Goal: Task Accomplishment & Management: Manage account settings

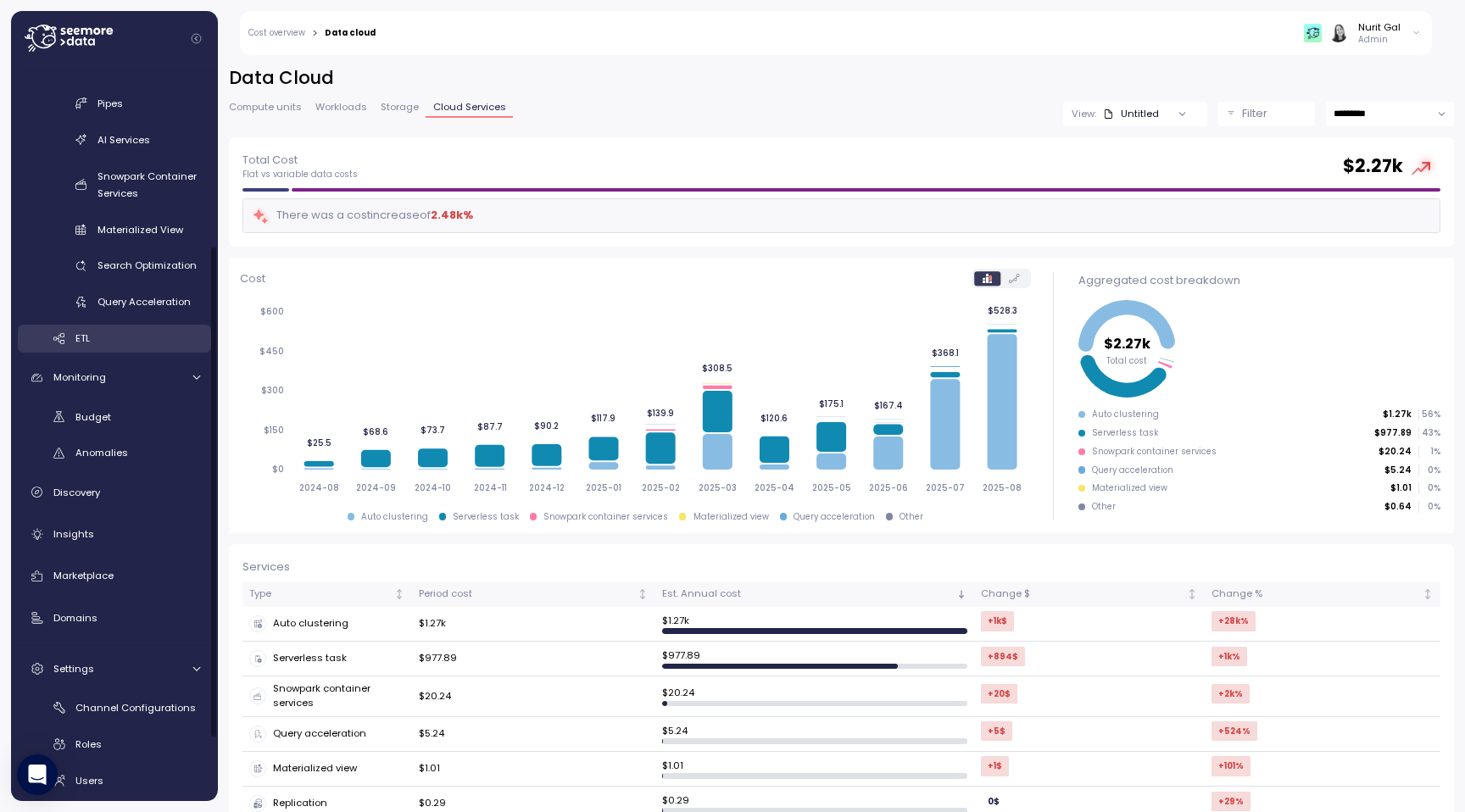
scroll to position [270, 0]
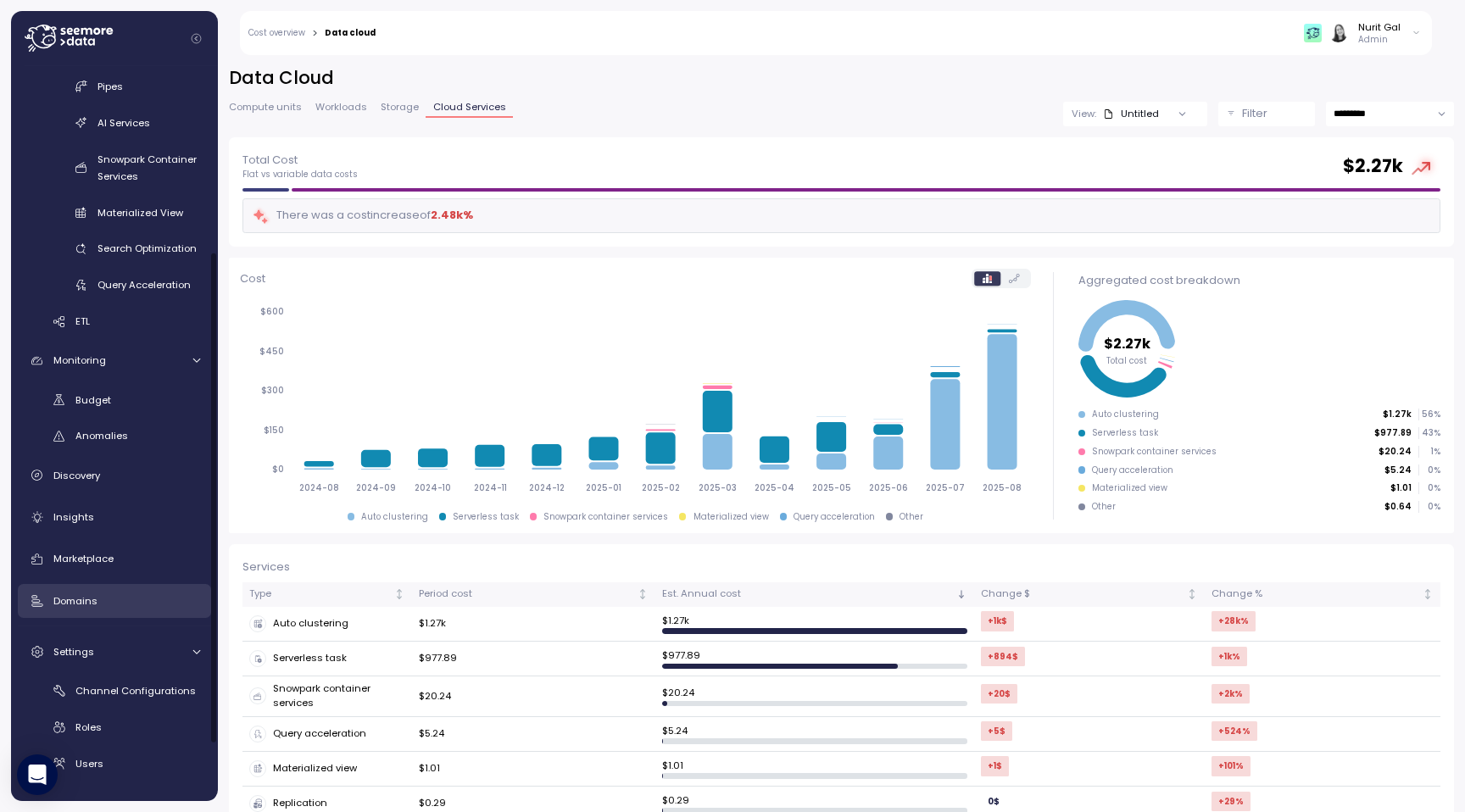
click at [132, 616] on link "Domains" at bounding box center [115, 602] width 193 height 34
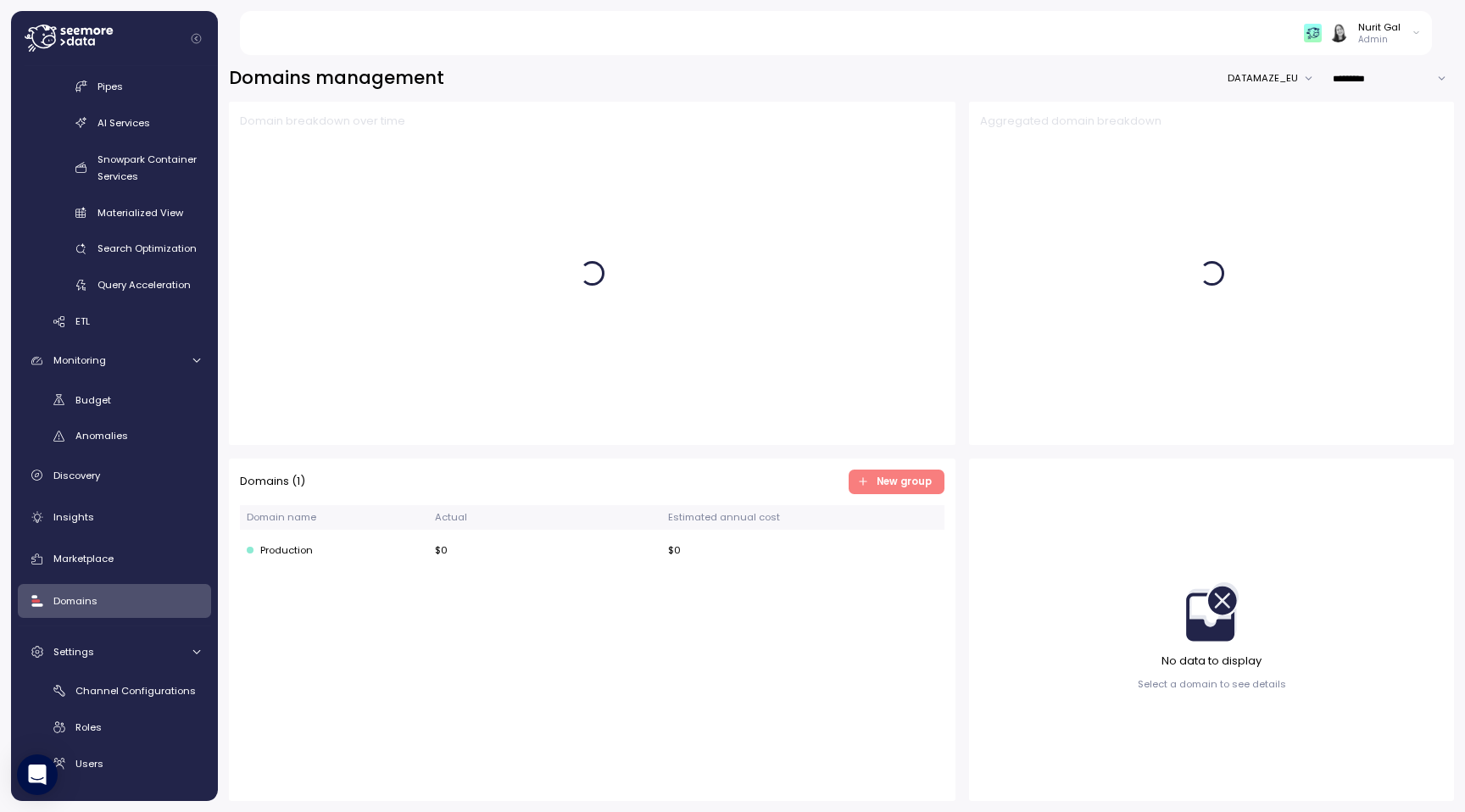
click at [875, 474] on span "New group" at bounding box center [895, 482] width 74 height 23
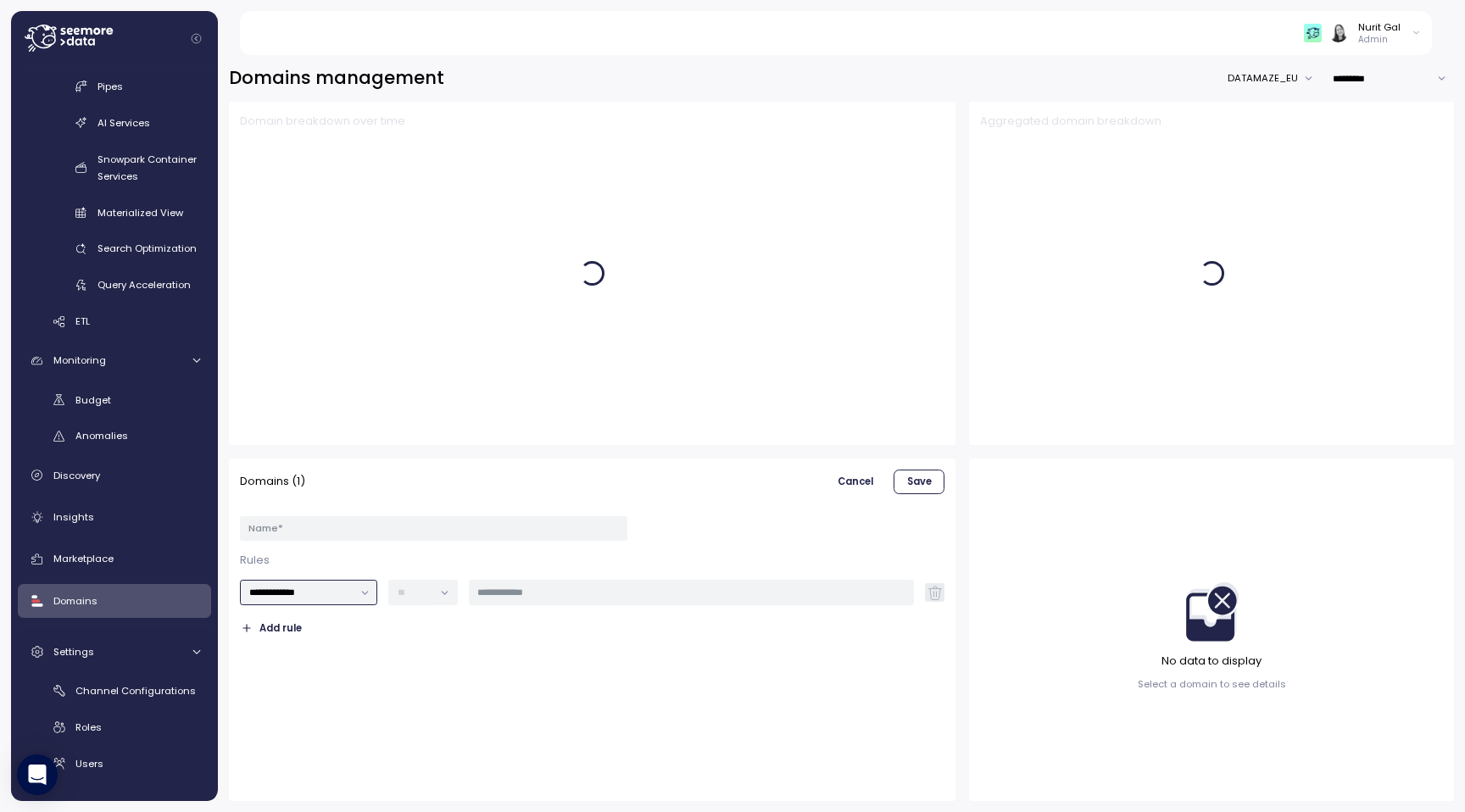
click at [300, 593] on input "**********" at bounding box center [309, 592] width 138 height 25
click at [302, 644] on span "Databases" at bounding box center [277, 650] width 54 height 15
type input "*********"
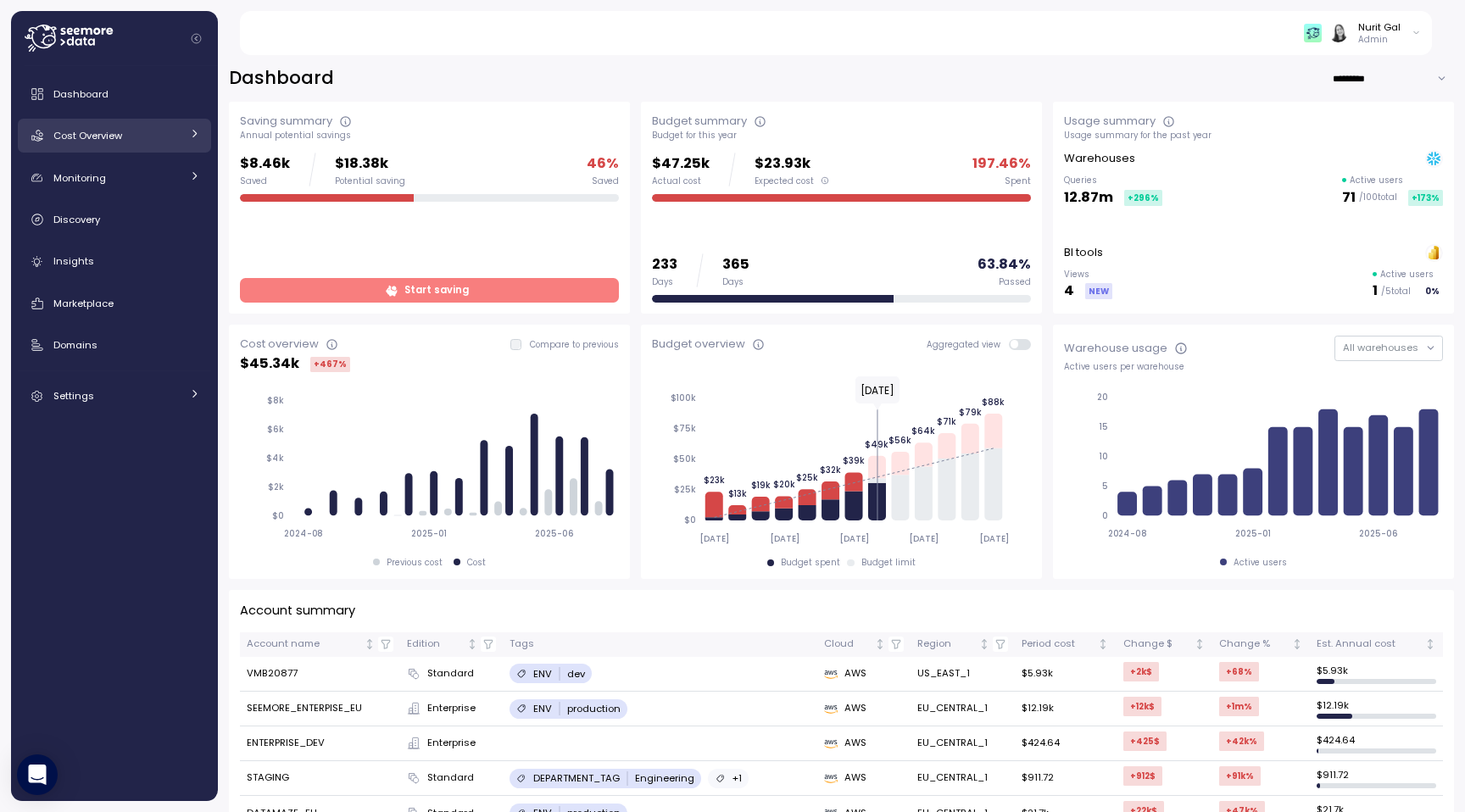
click at [148, 143] on div "Cost Overview" at bounding box center [117, 135] width 127 height 17
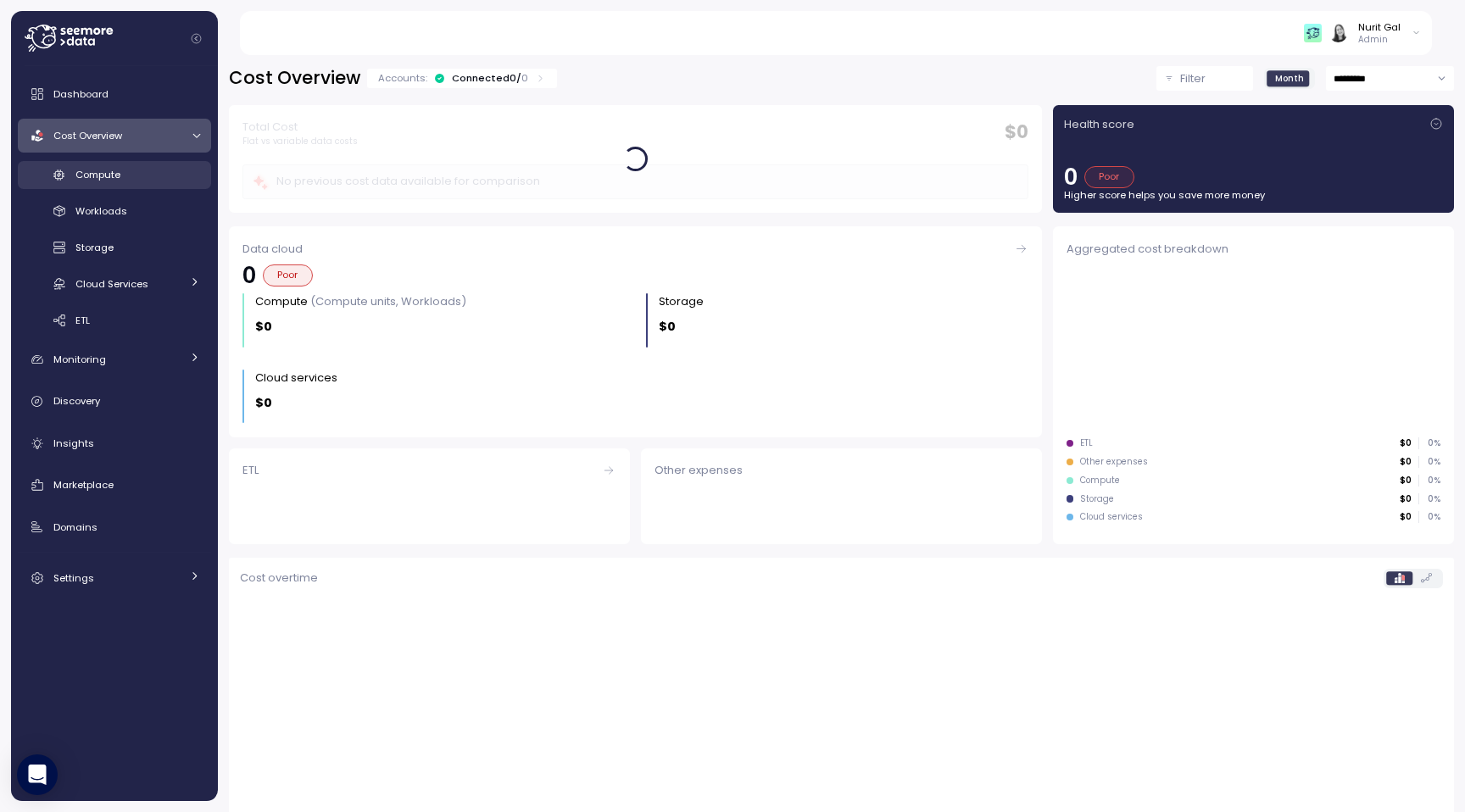
click at [140, 182] on div "Compute" at bounding box center [138, 174] width 125 height 17
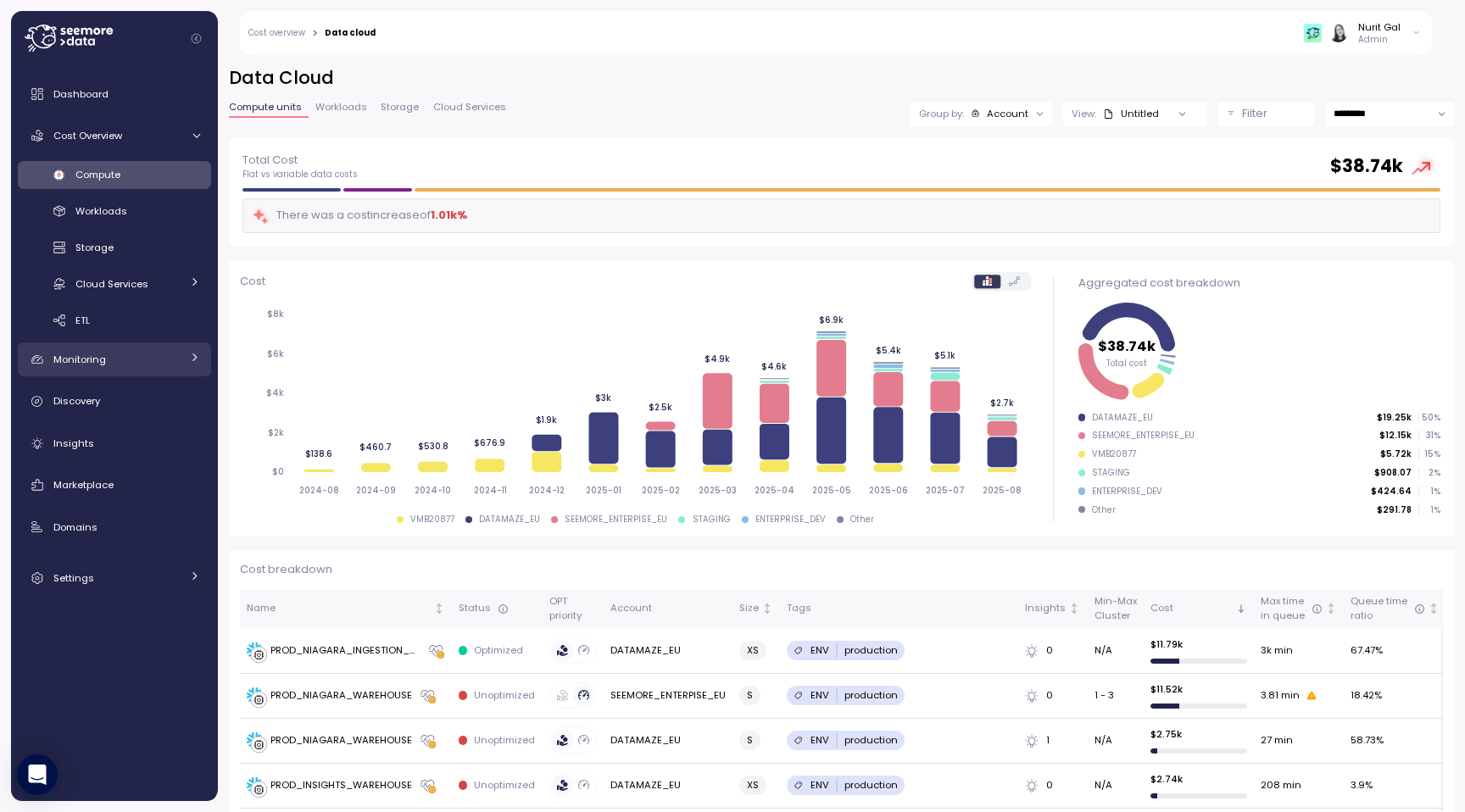
click at [123, 360] on div "Monitoring" at bounding box center [117, 359] width 127 height 17
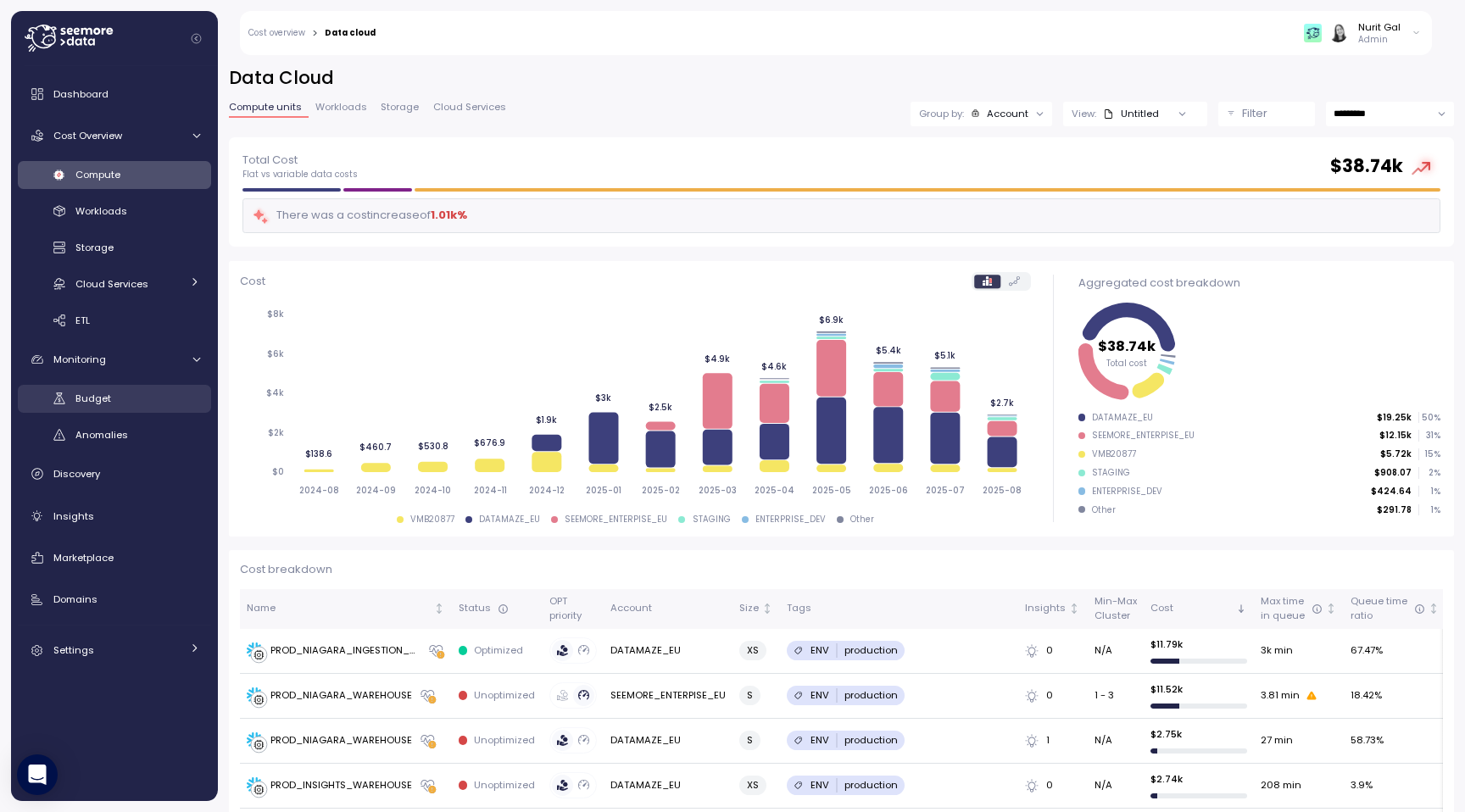
click at [123, 399] on div "Budget" at bounding box center [138, 399] width 125 height 17
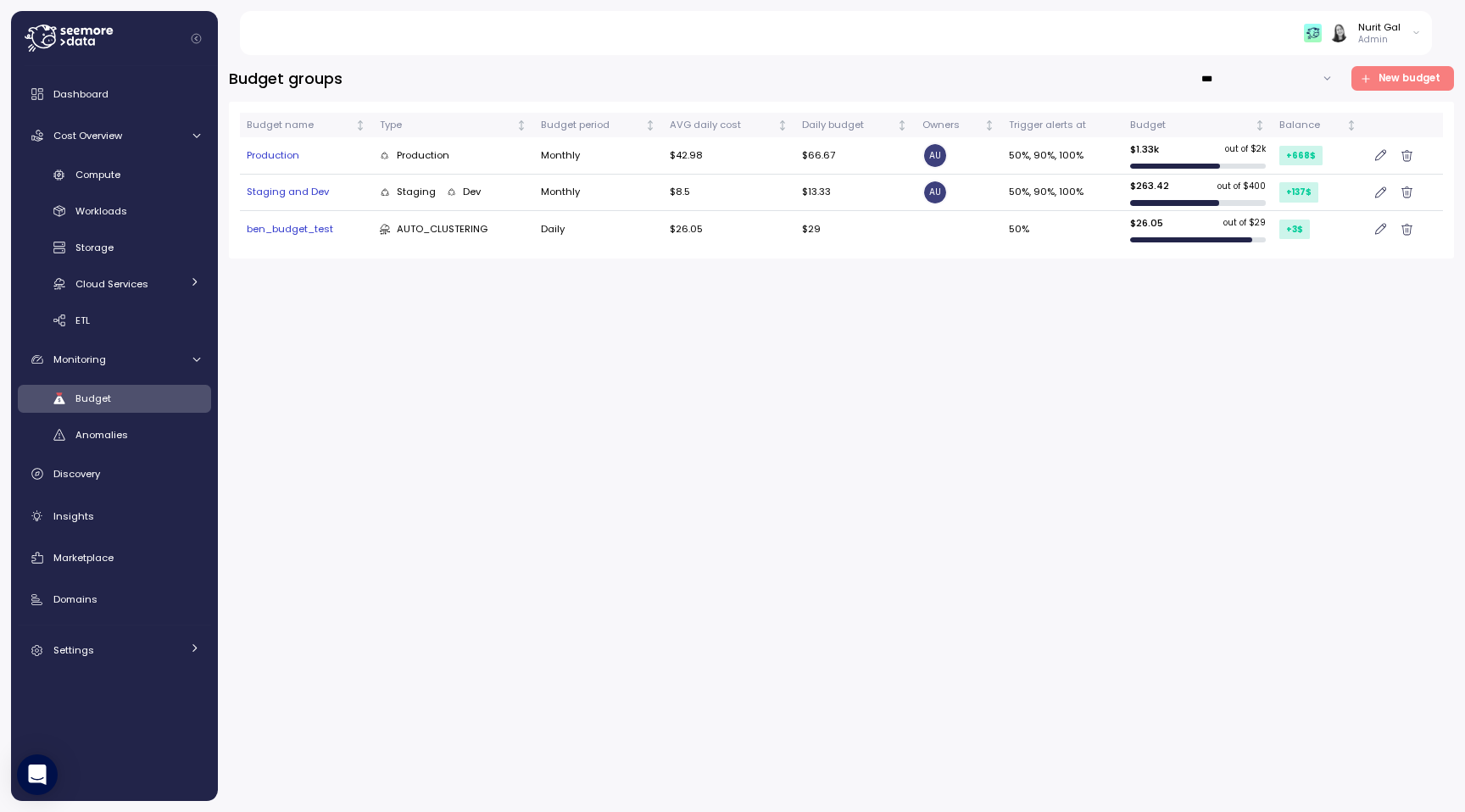
click at [1422, 75] on span "New budget" at bounding box center [1409, 79] width 62 height 23
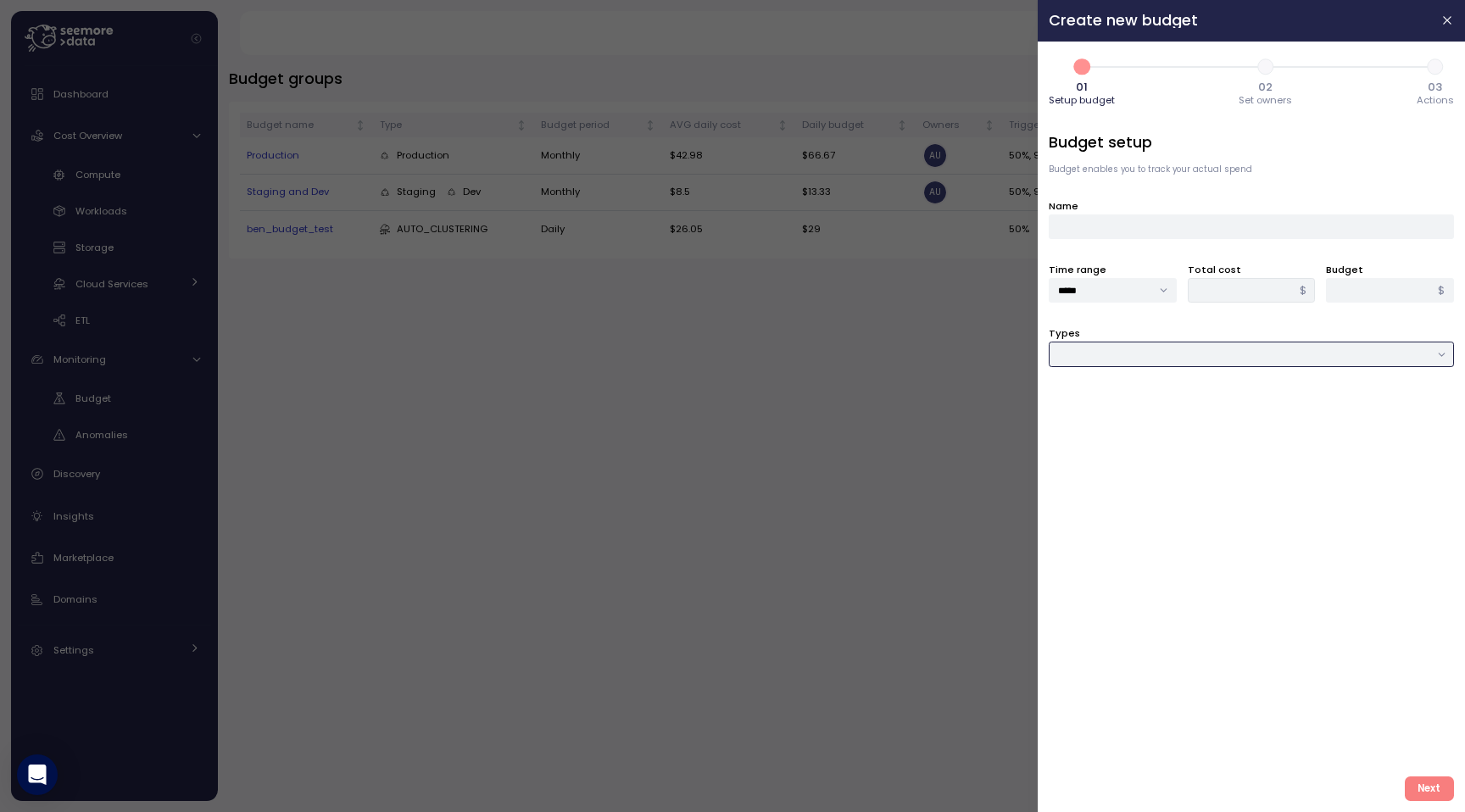
click at [1106, 353] on input "Types" at bounding box center [1252, 354] width 406 height 25
click at [1108, 229] on input "Name" at bounding box center [1252, 226] width 406 height 25
click at [186, 289] on div at bounding box center [732, 406] width 1465 height 812
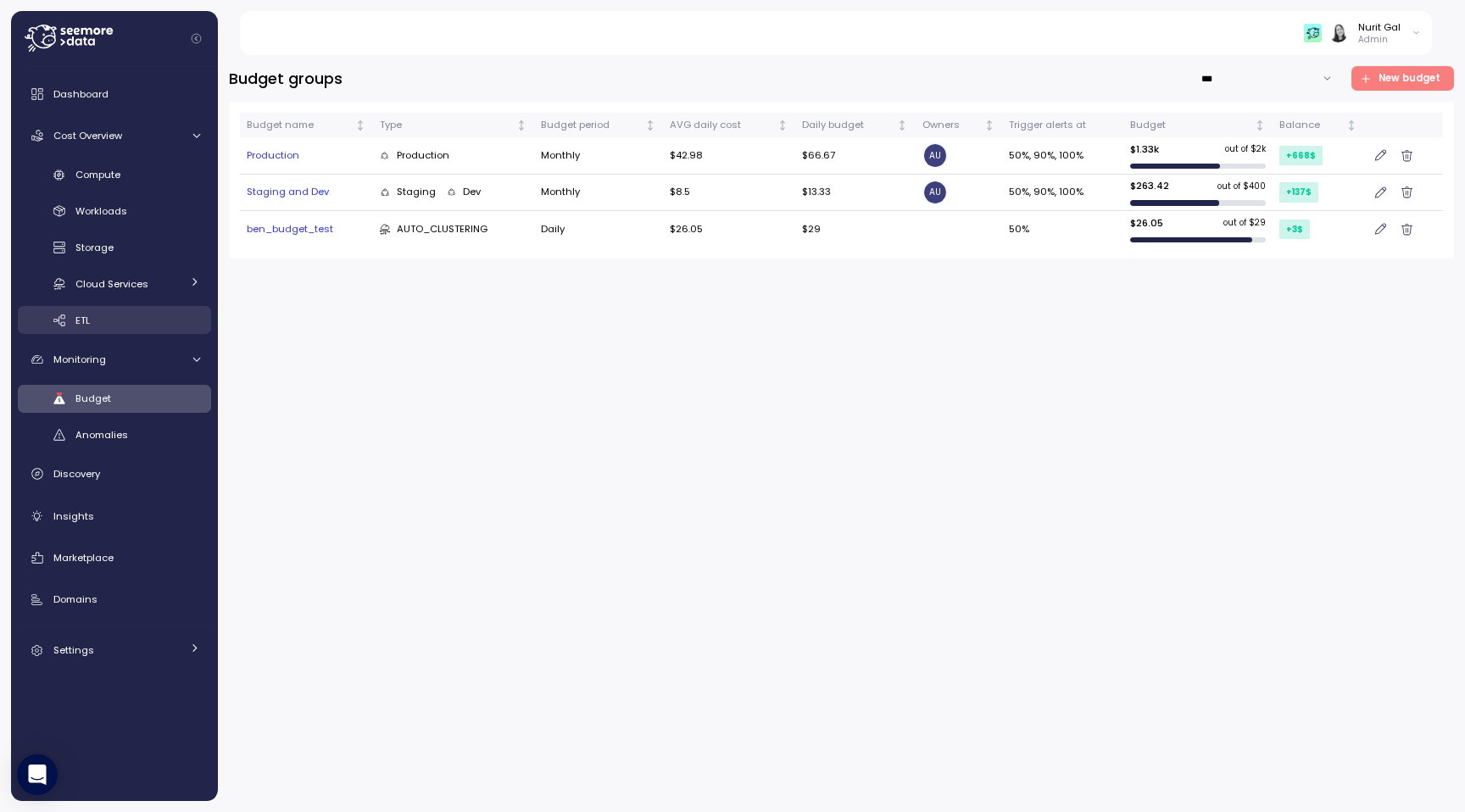
click at [141, 327] on div "ETL" at bounding box center [138, 320] width 125 height 17
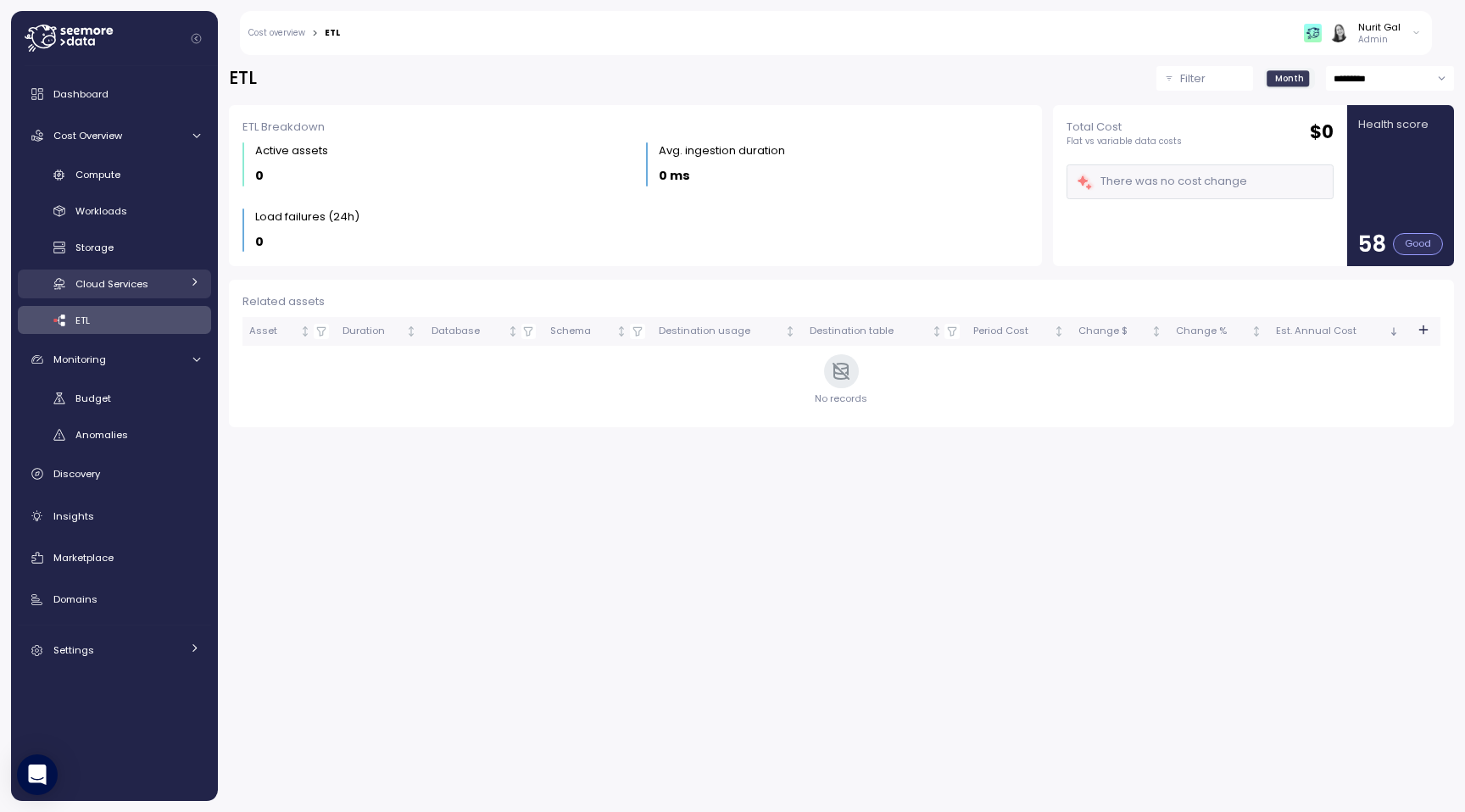
click at [141, 280] on span "Cloud Services" at bounding box center [112, 284] width 73 height 13
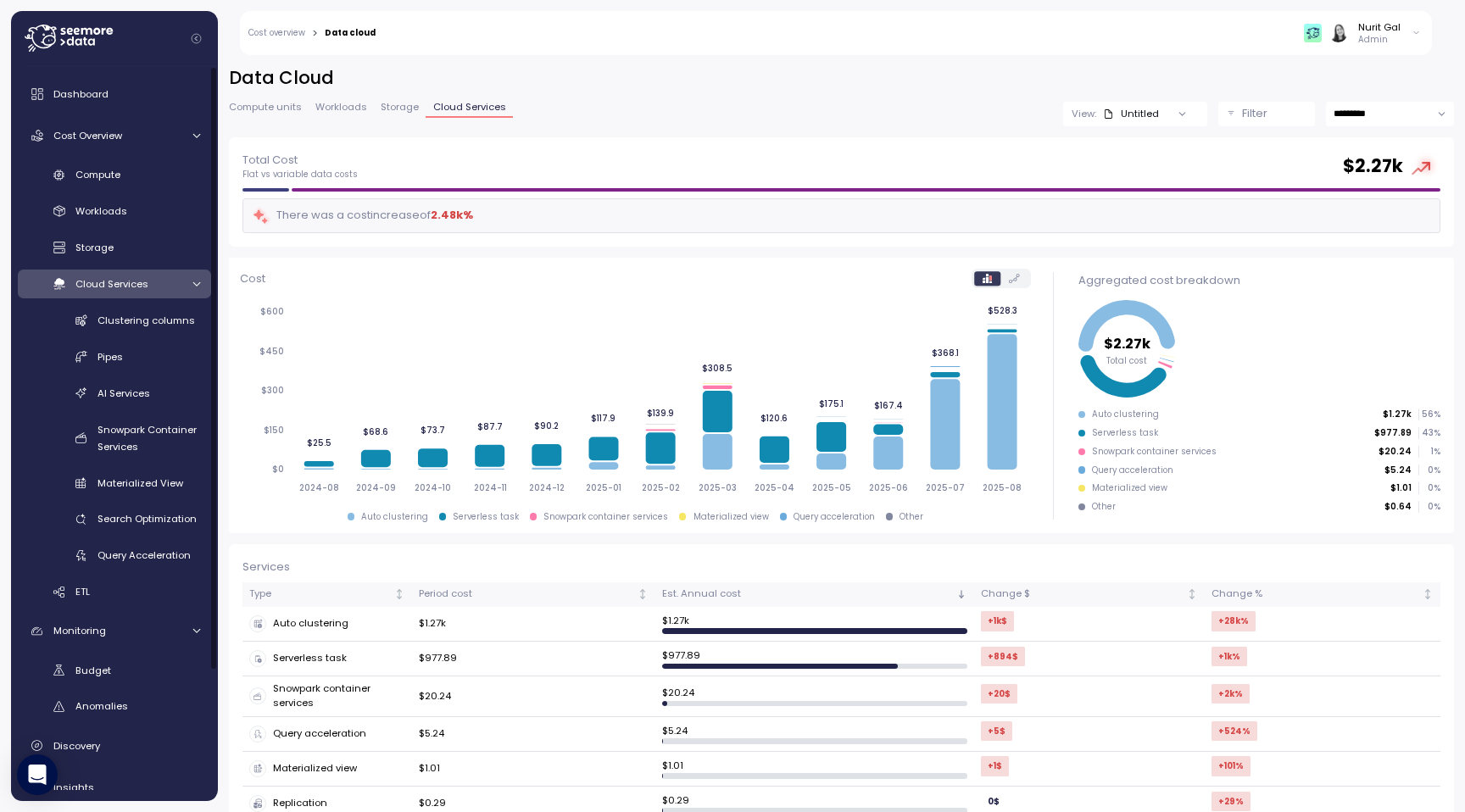
click at [1249, 113] on p "Filter" at bounding box center [1255, 114] width 26 height 17
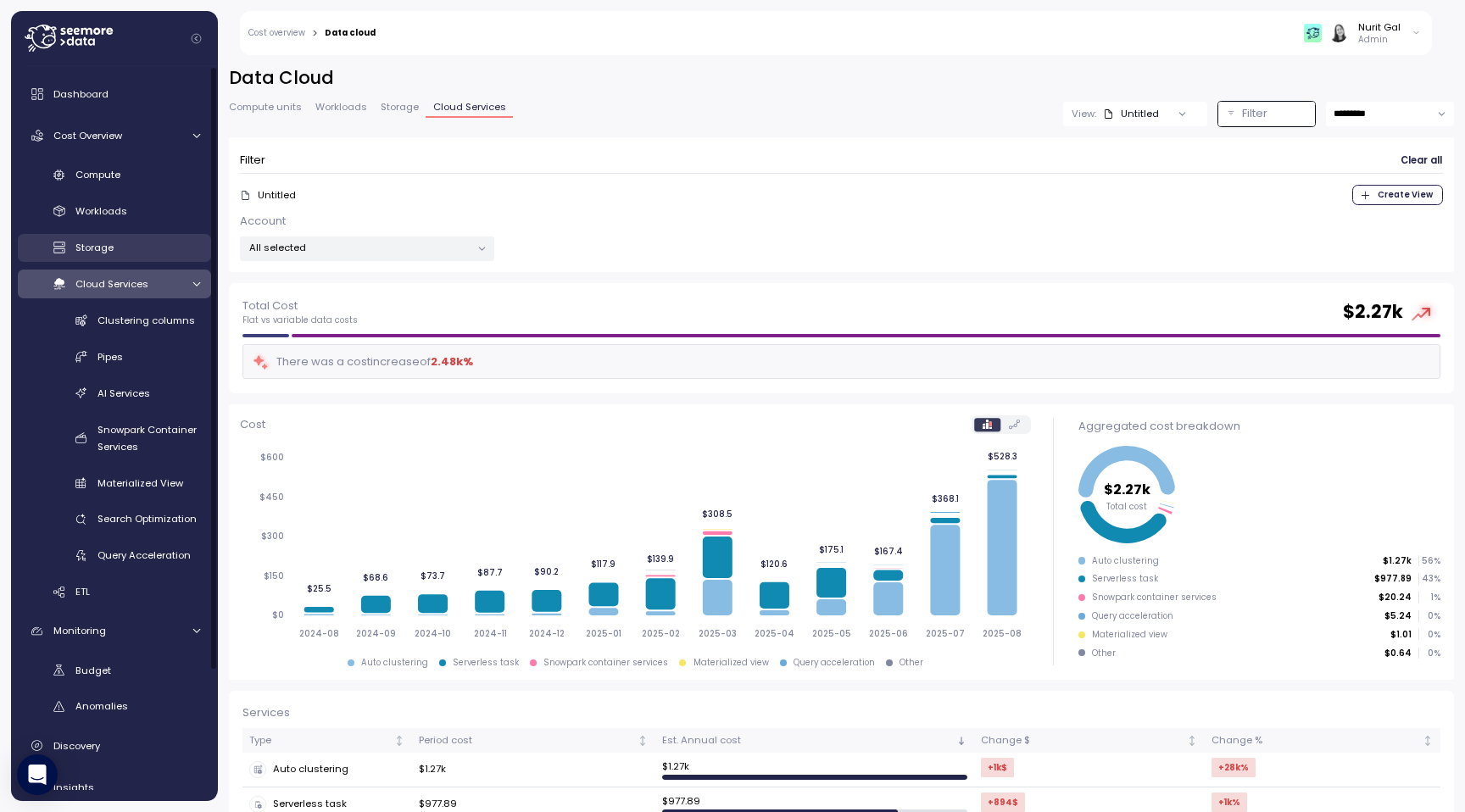
click at [150, 245] on div "Storage" at bounding box center [138, 247] width 125 height 17
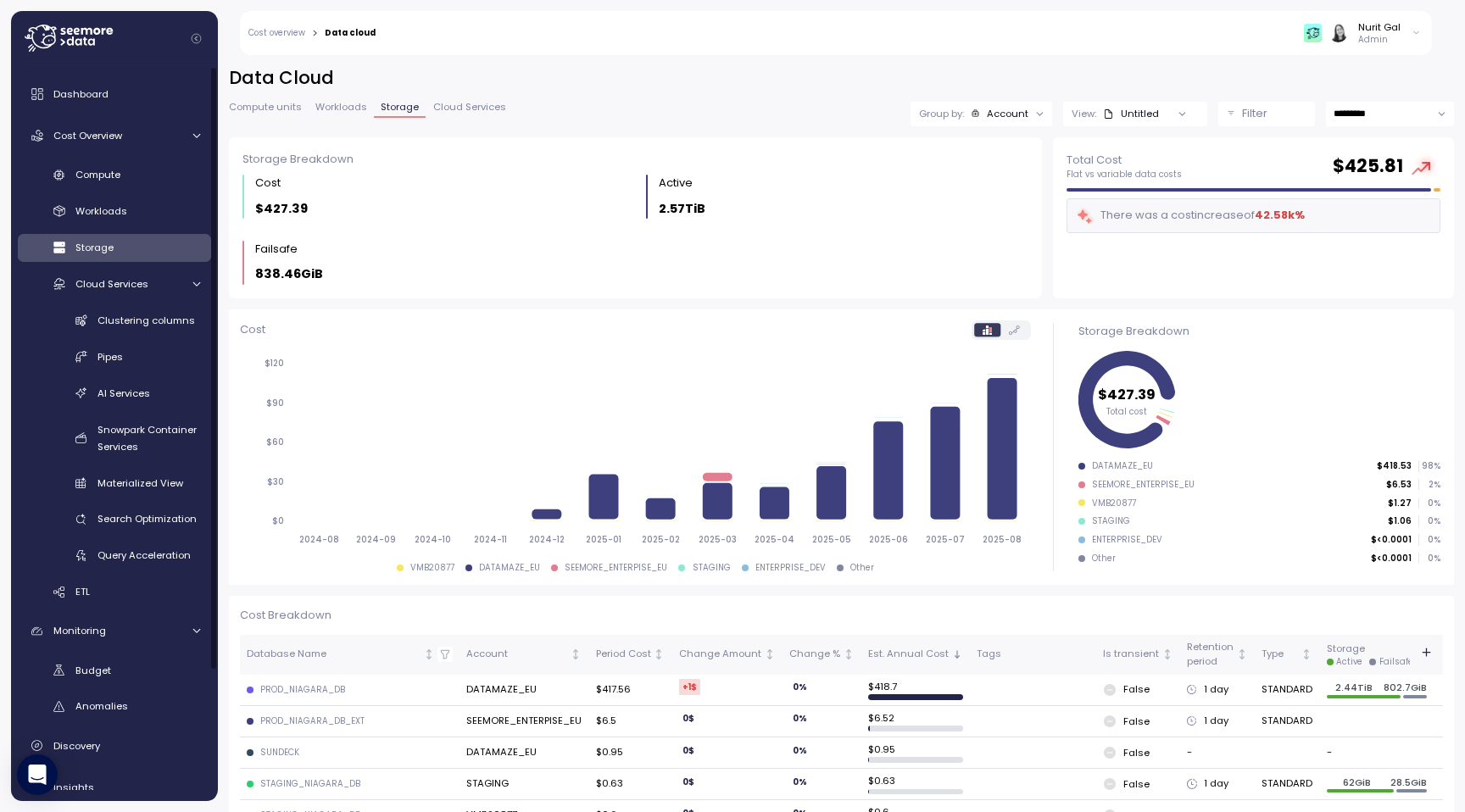
click at [1246, 116] on p "Filter" at bounding box center [1255, 114] width 26 height 17
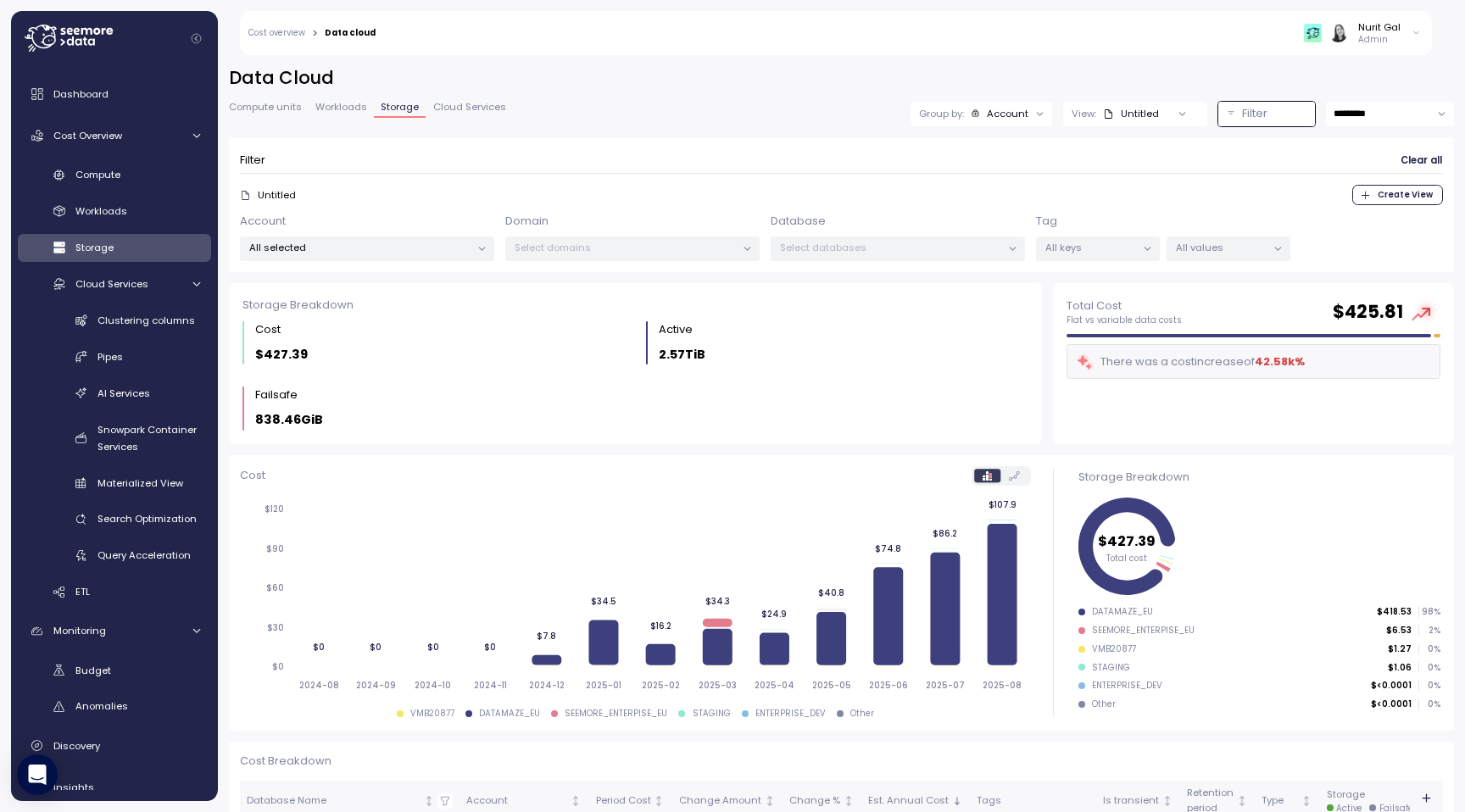
click at [1103, 254] on p "All keys" at bounding box center [1091, 247] width 91 height 13
click at [1081, 344] on p "DEPARTMENT_TAG" at bounding box center [1082, 340] width 86 height 13
click at [1219, 253] on p "All values" at bounding box center [1221, 247] width 91 height 13
click at [1113, 244] on p "1 out of 4 selected" at bounding box center [1091, 247] width 91 height 13
click at [1076, 369] on div "ENV only" at bounding box center [1099, 369] width 157 height 20
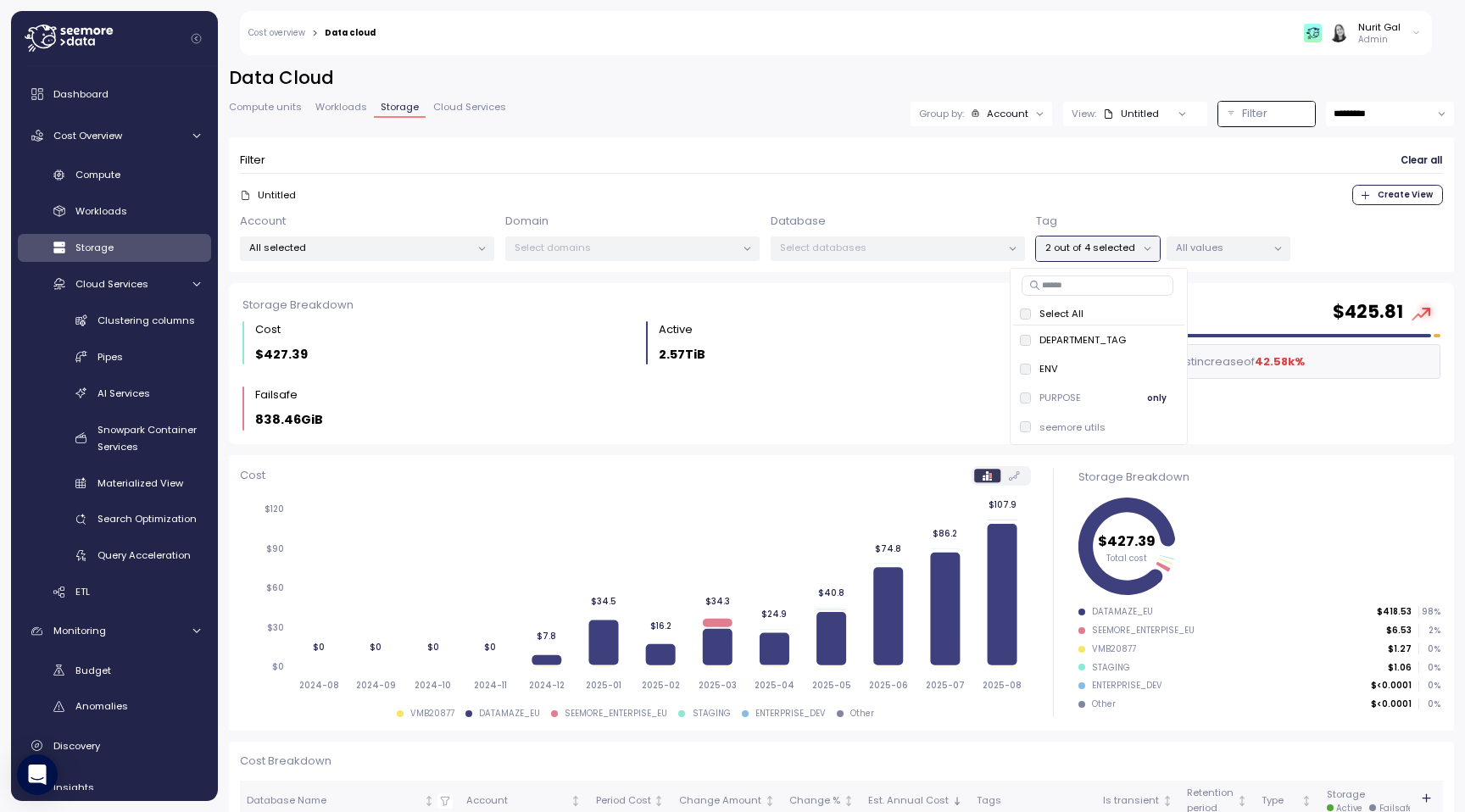
click at [1076, 391] on p "PURPOSE" at bounding box center [1060, 398] width 42 height 13
click at [1219, 247] on p "All values" at bounding box center [1221, 247] width 91 height 13
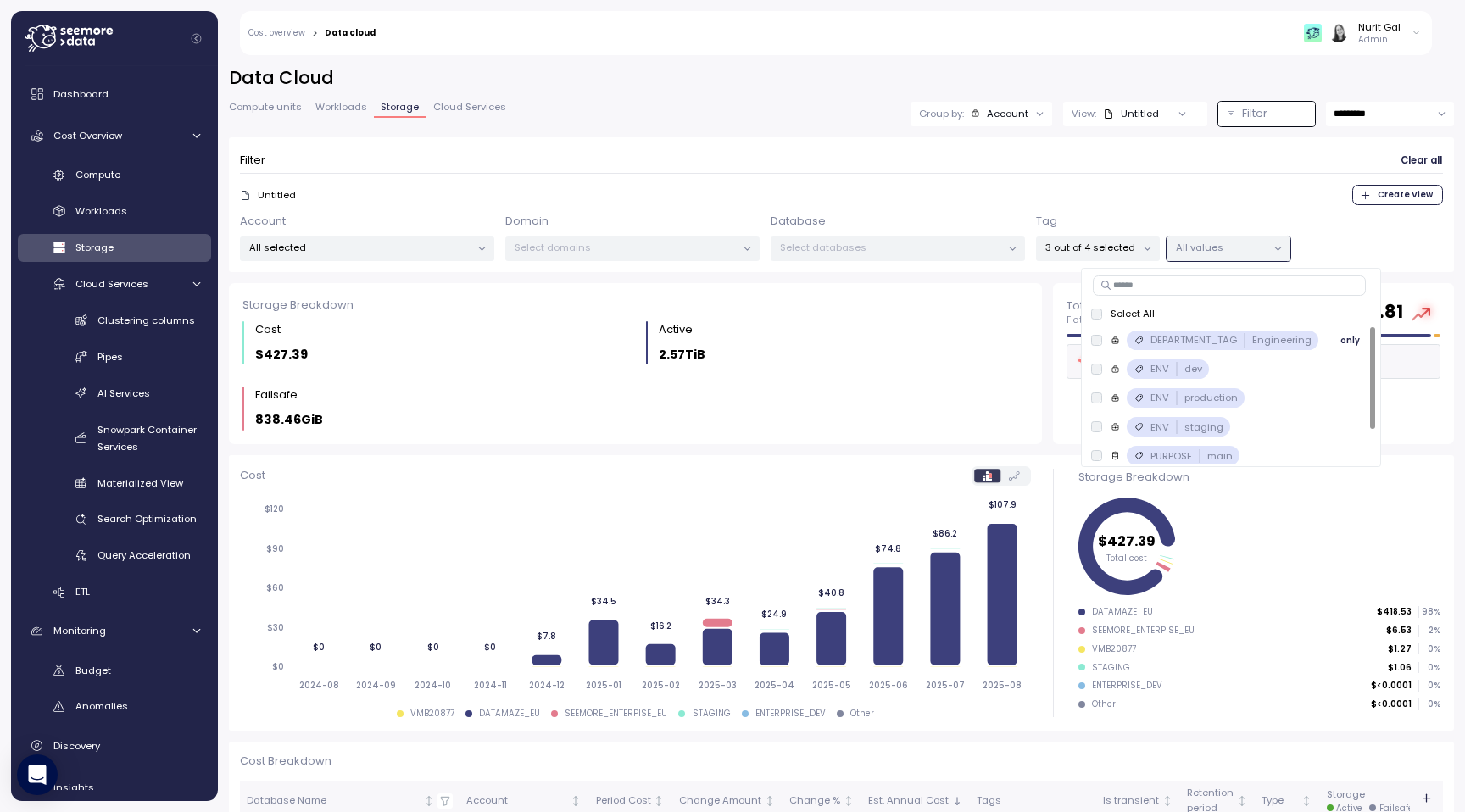
click at [1176, 340] on p "DEPARTMENT_TAG" at bounding box center [1193, 340] width 86 height 13
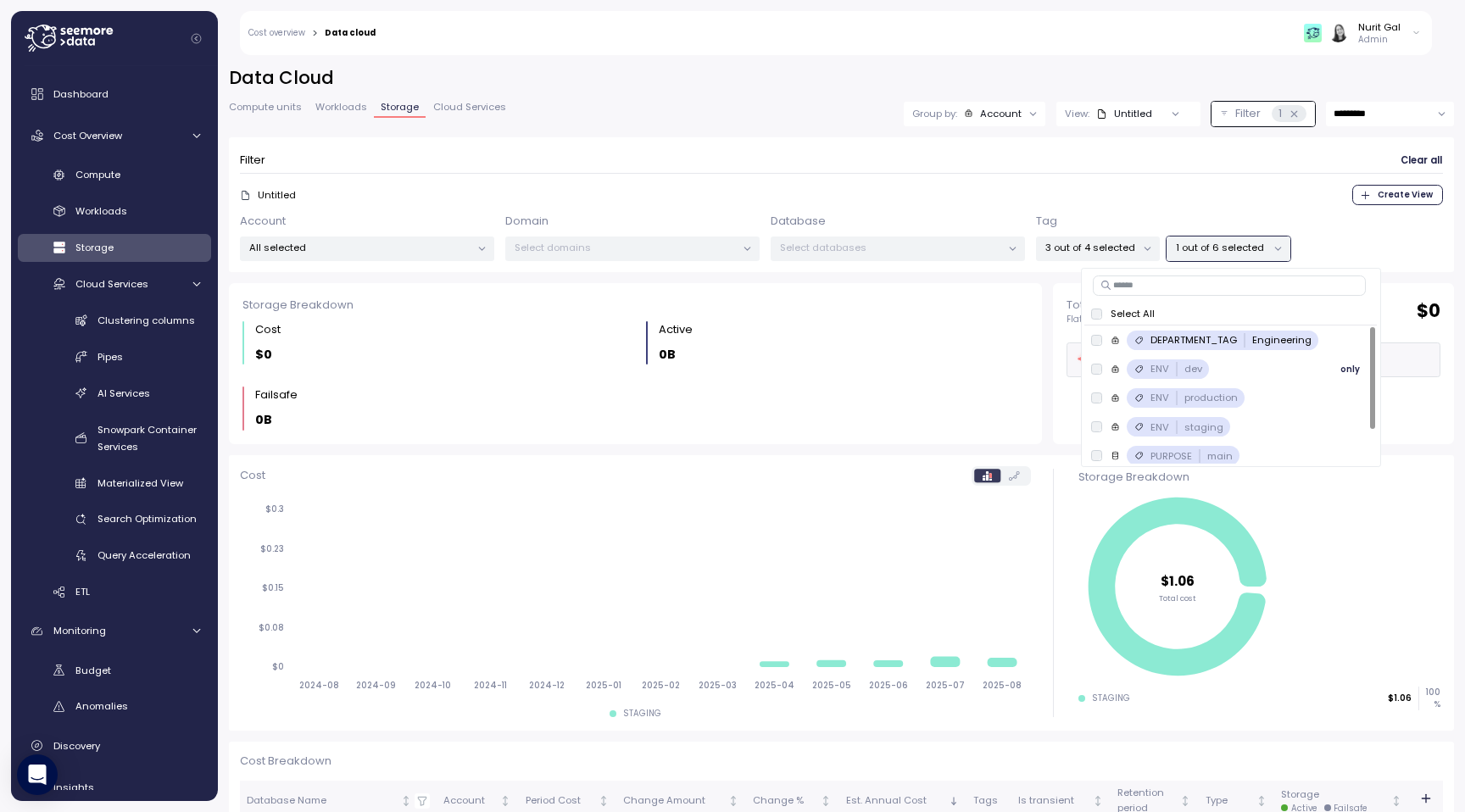
click at [1180, 369] on div "ENV dev" at bounding box center [1176, 369] width 52 height 13
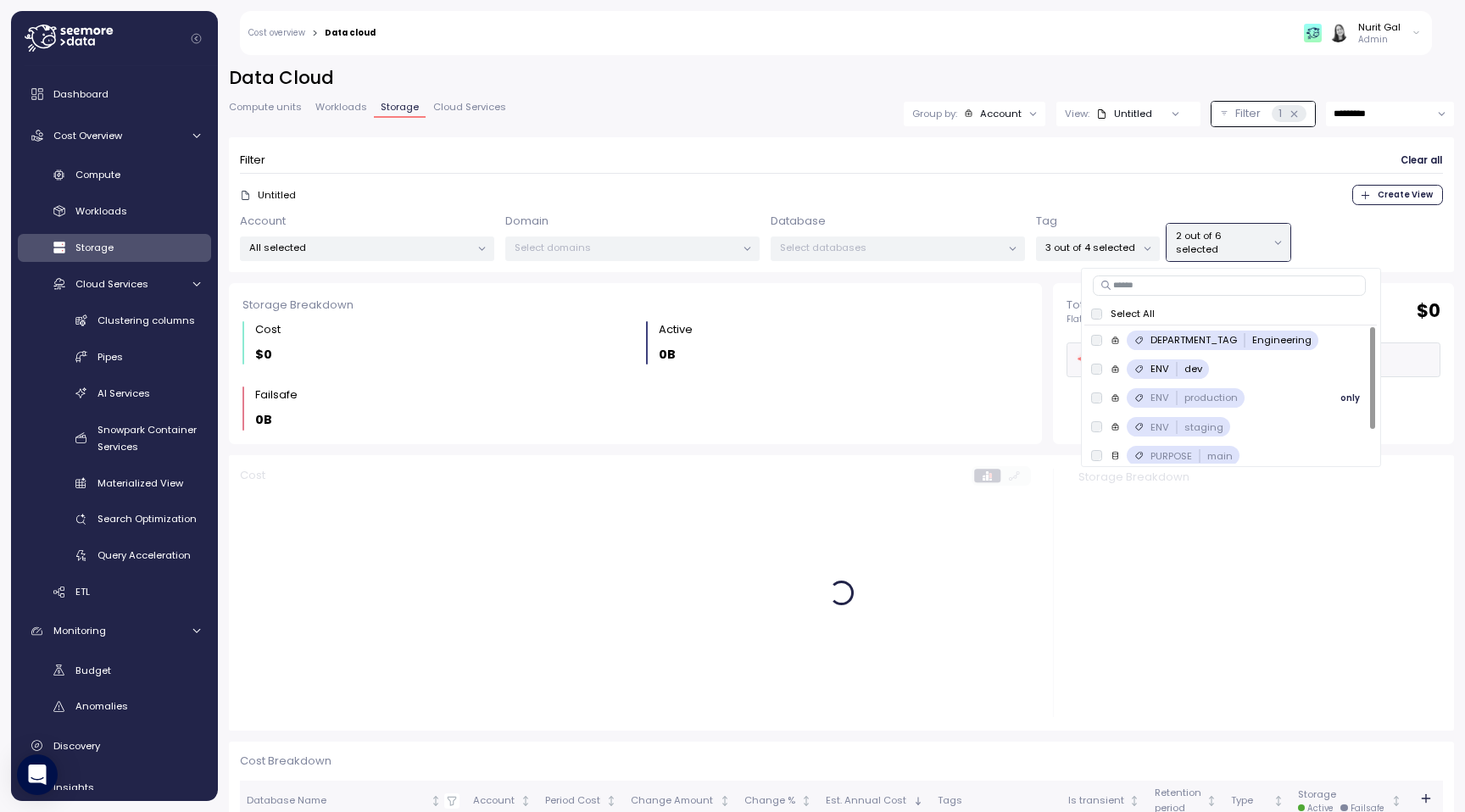
click at [1180, 400] on div "ENV production" at bounding box center [1194, 398] width 87 height 13
click at [1180, 425] on div "ENV staging" at bounding box center [1186, 427] width 73 height 13
click at [1180, 444] on div "PURPOSE main only" at bounding box center [1231, 456] width 293 height 28
click at [1112, 241] on p "3 out of 4 selected" at bounding box center [1091, 247] width 91 height 13
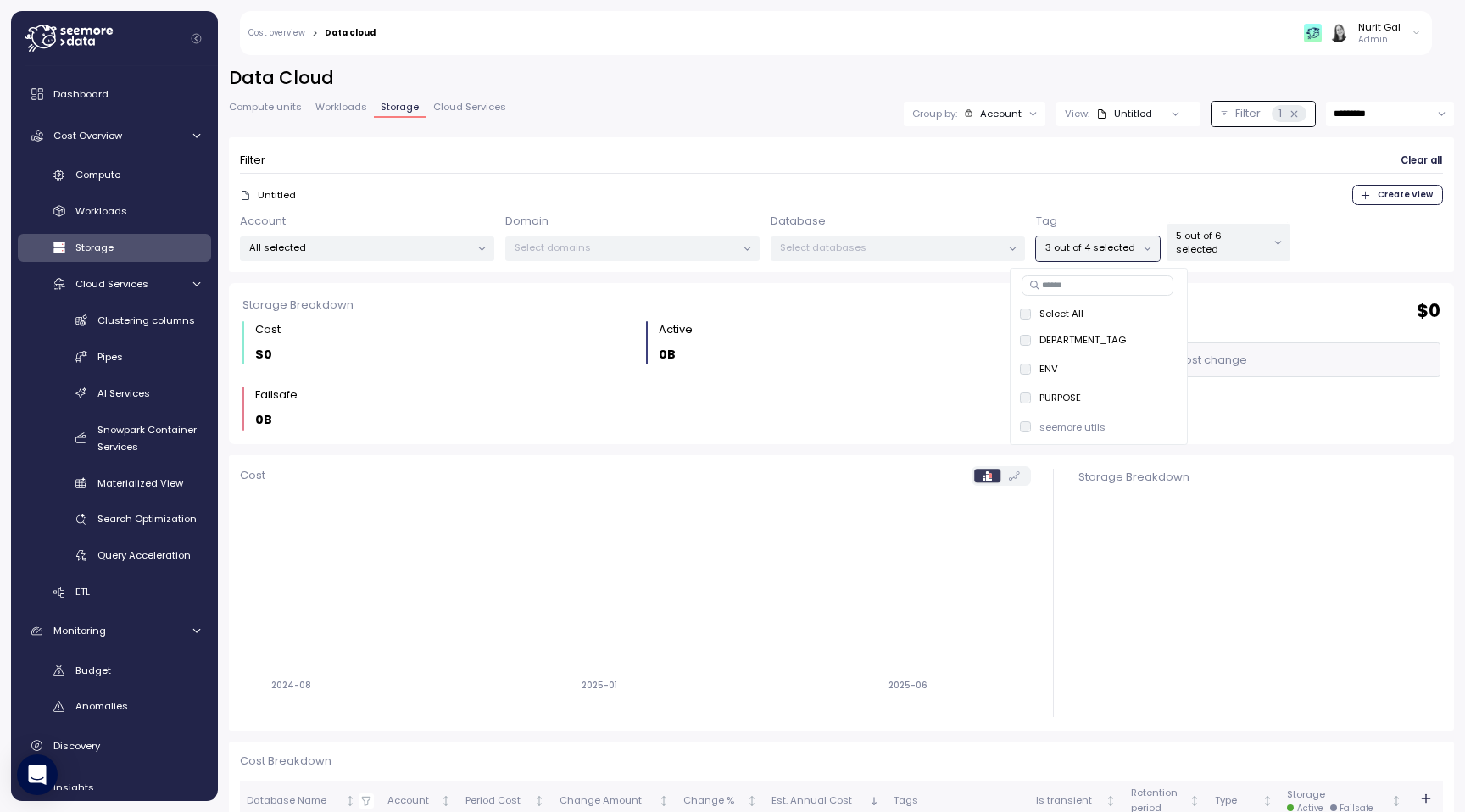
click at [1025, 324] on div "Select All" at bounding box center [1098, 313] width 172 height 22
click at [1242, 244] on p "5 out of 7 selected" at bounding box center [1221, 247] width 91 height 13
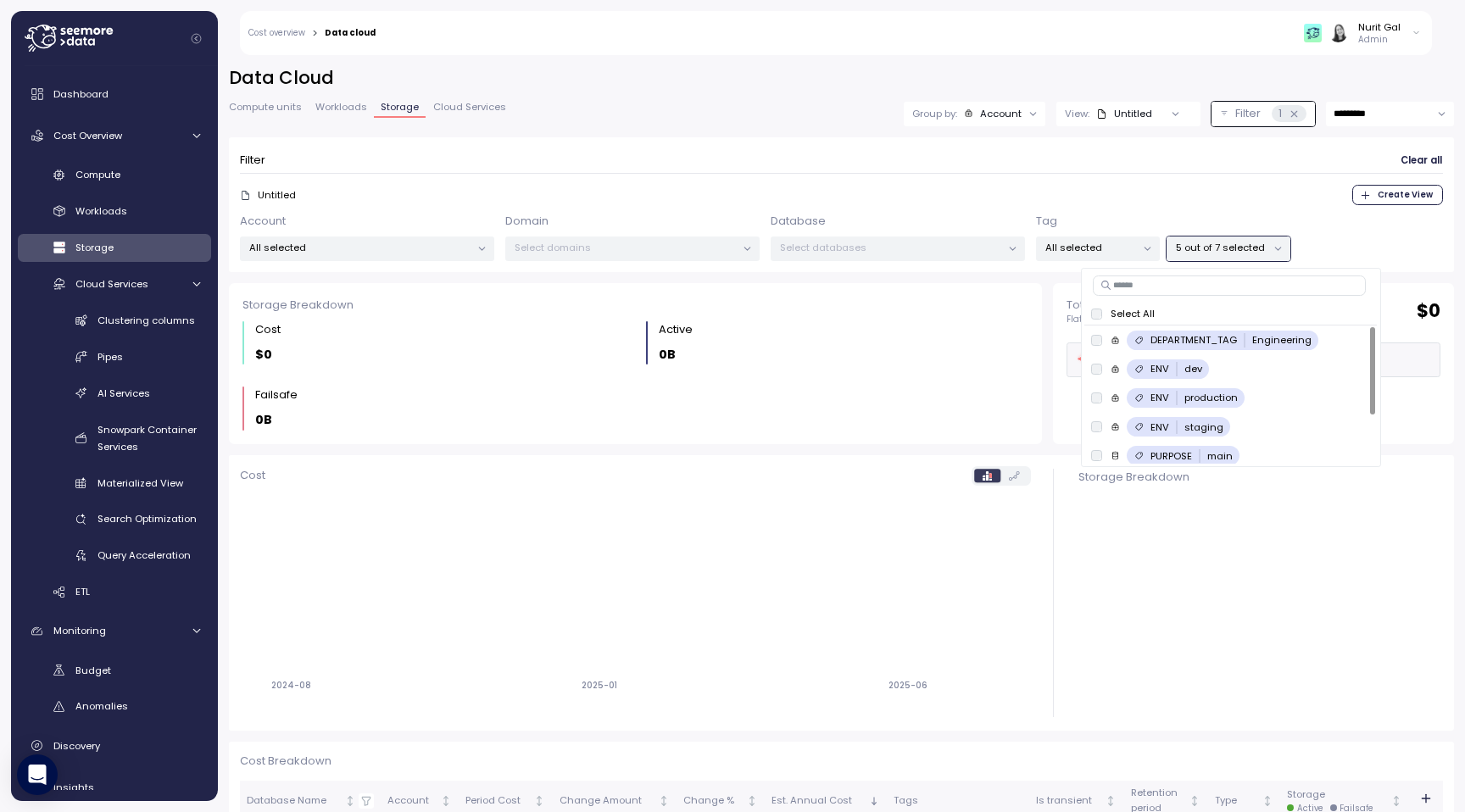
click at [1196, 253] on p "5 out of 7 selected" at bounding box center [1221, 247] width 91 height 13
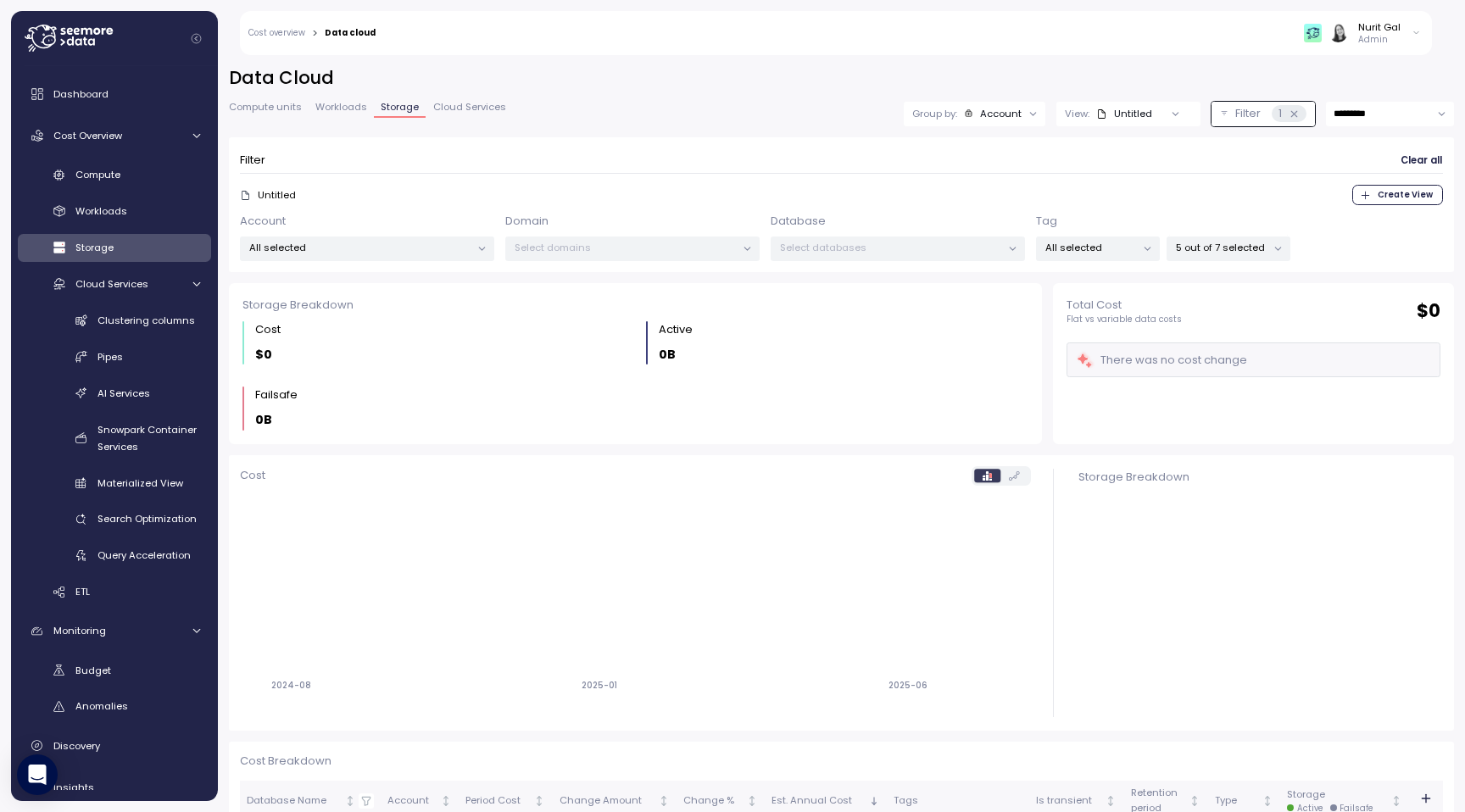
click at [1195, 258] on div "5 out of 7 selected" at bounding box center [1228, 249] width 124 height 25
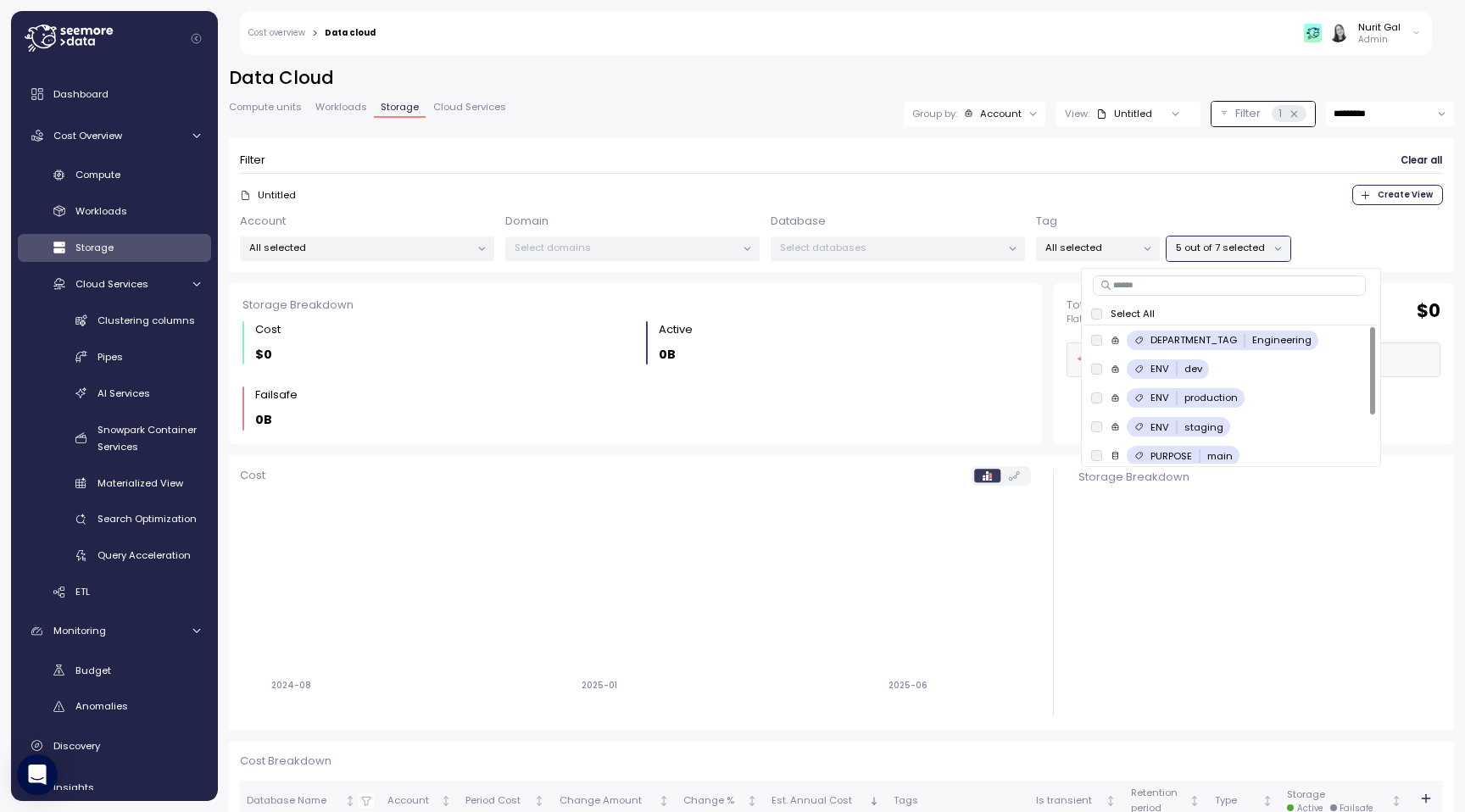
click at [1402, 45] on div "Nurit Gal Admin" at bounding box center [1362, 32] width 117 height 26
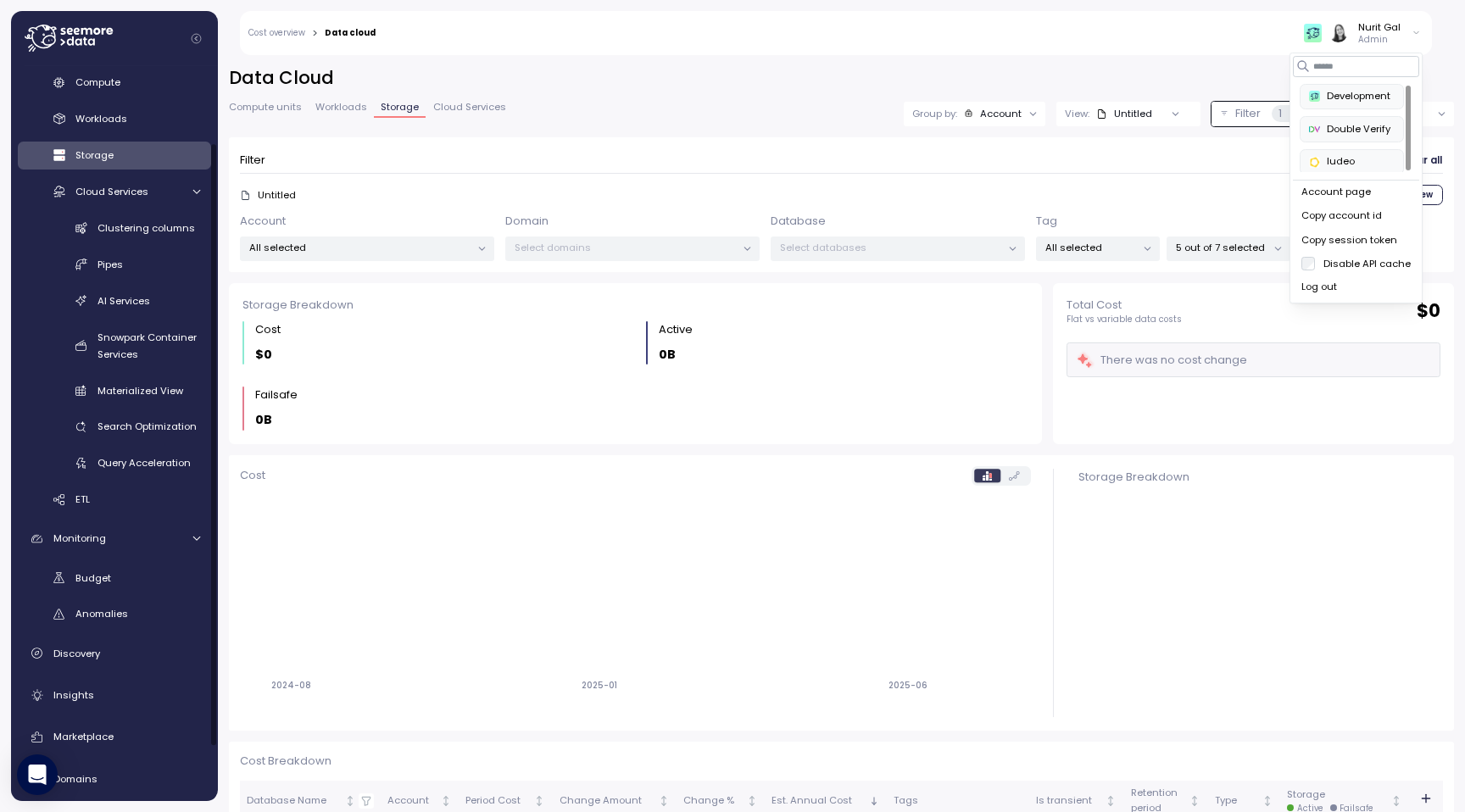
scroll to position [96, 0]
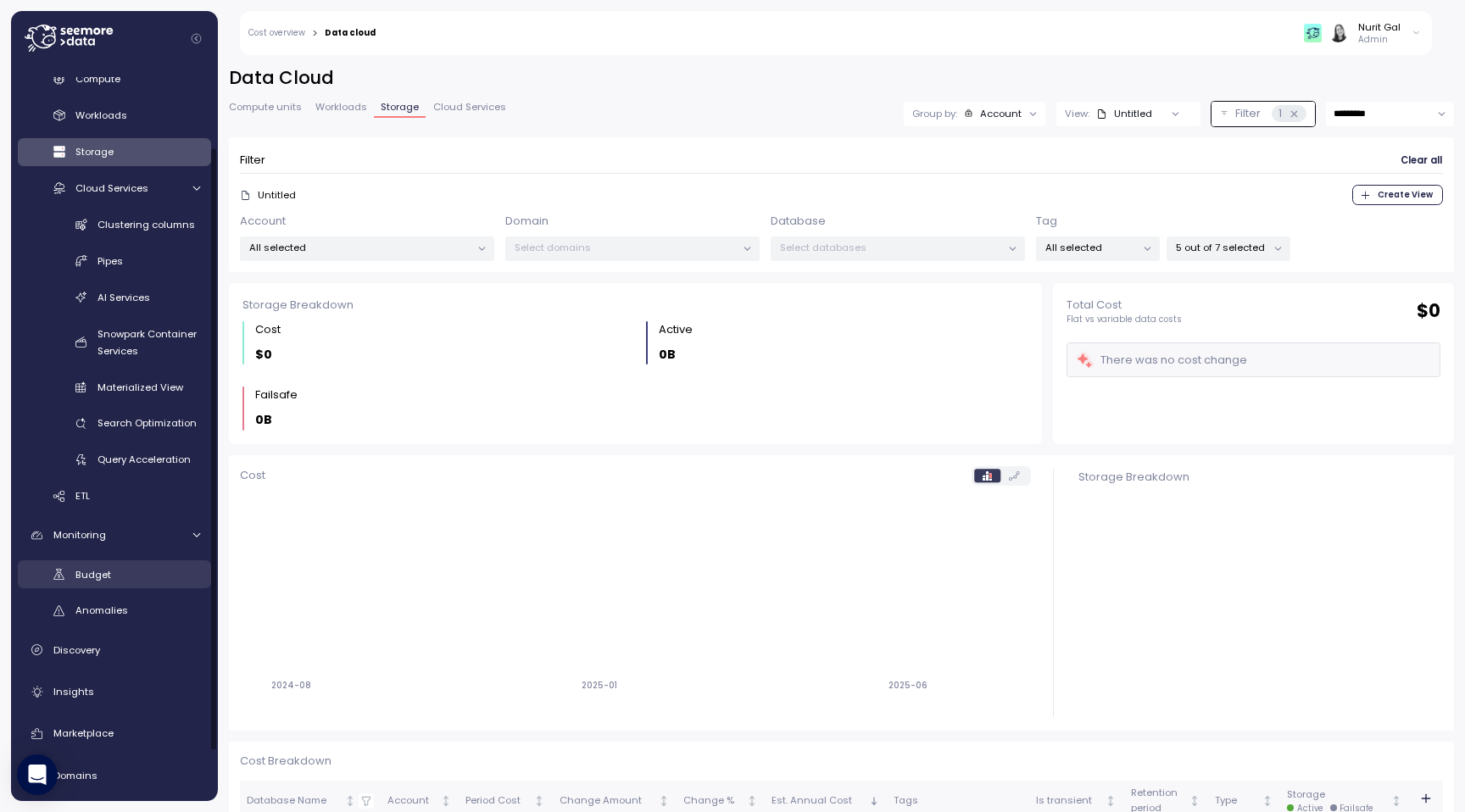
click at [110, 583] on div "Budget" at bounding box center [138, 575] width 125 height 17
